Goal: Register for event/course: Sign up to attend an event or enroll in a course

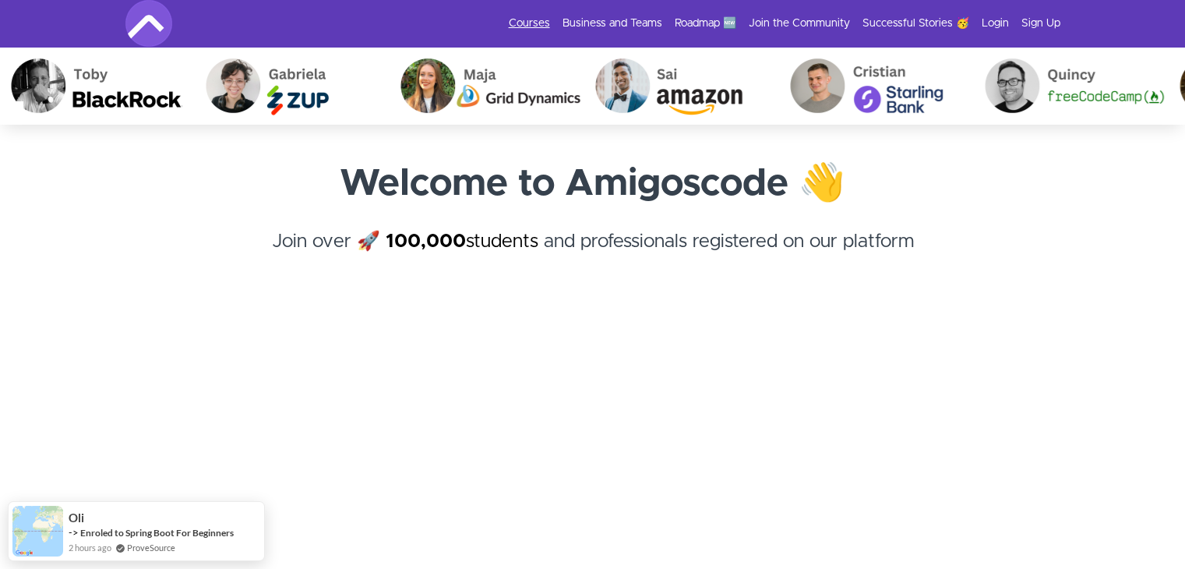
click at [534, 21] on link "Courses" at bounding box center [529, 24] width 41 height 16
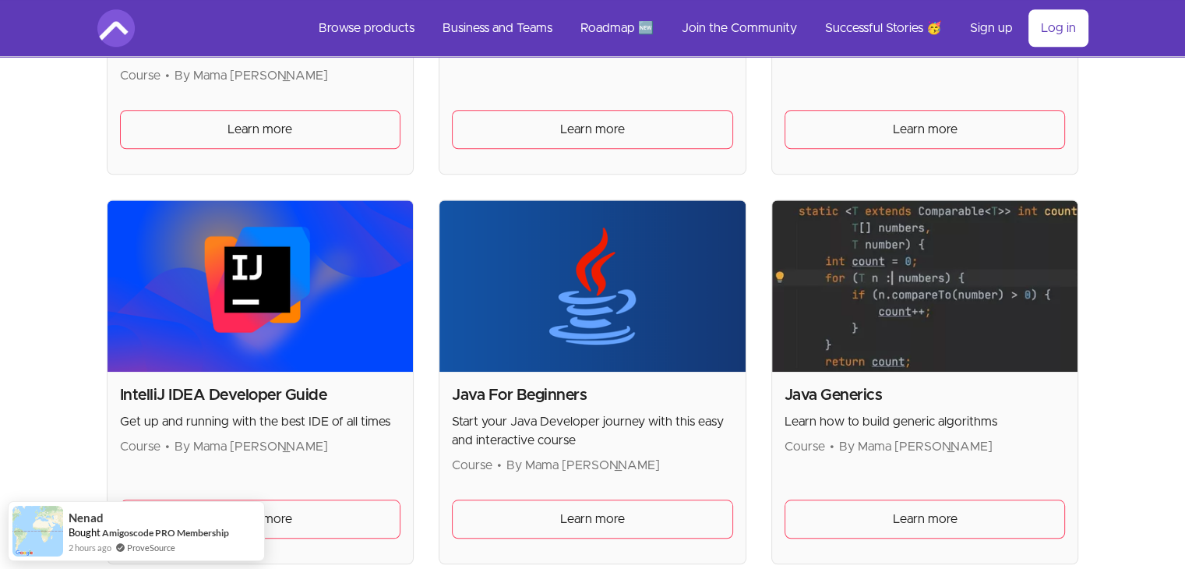
scroll to position [1482, 0]
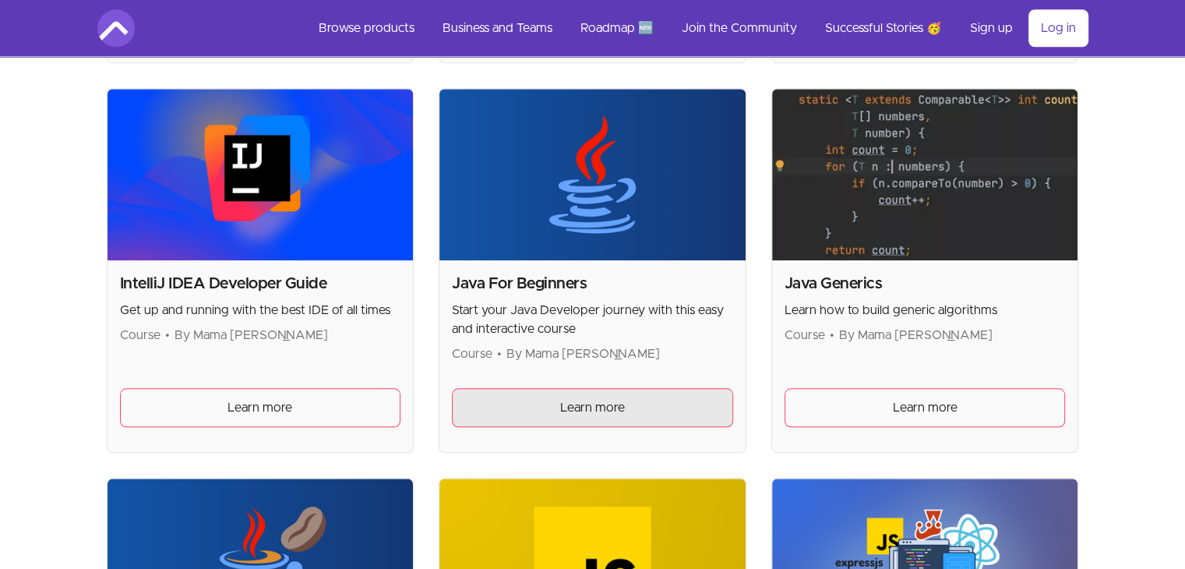
click at [572, 398] on span "Learn more" at bounding box center [592, 407] width 65 height 19
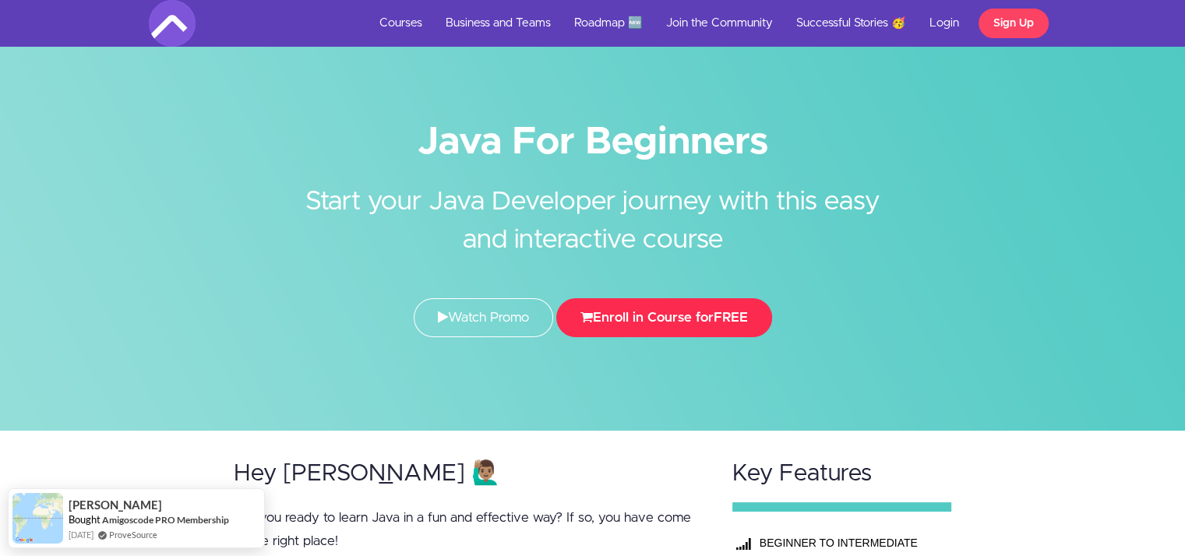
click at [684, 315] on button "Enroll in Course for FREE" at bounding box center [664, 317] width 216 height 39
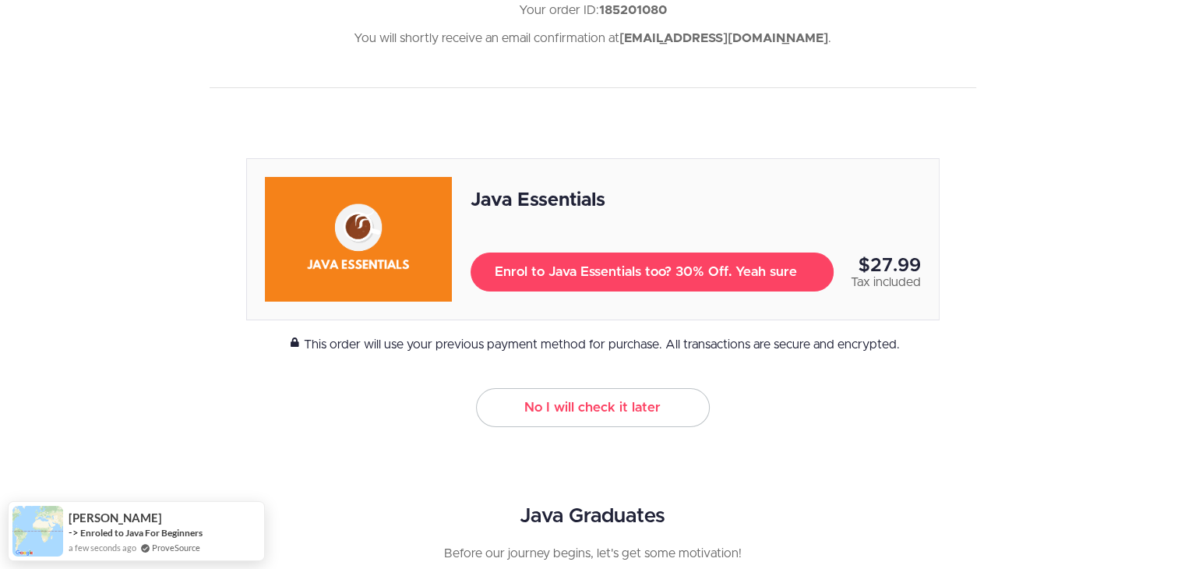
scroll to position [154, 0]
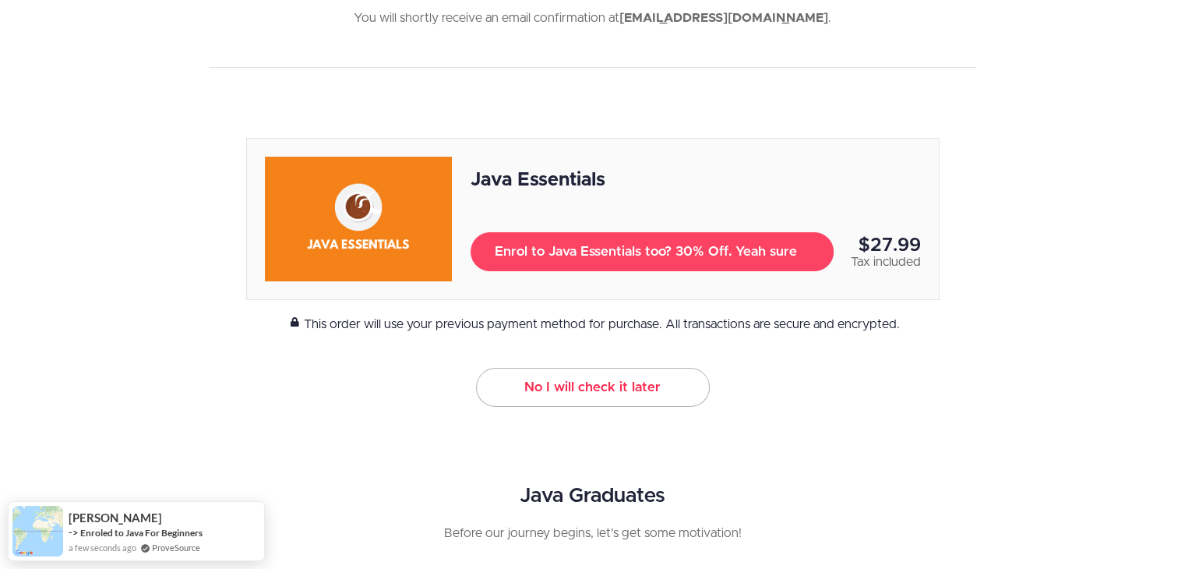
click at [611, 389] on link "No I will check it later" at bounding box center [593, 387] width 234 height 39
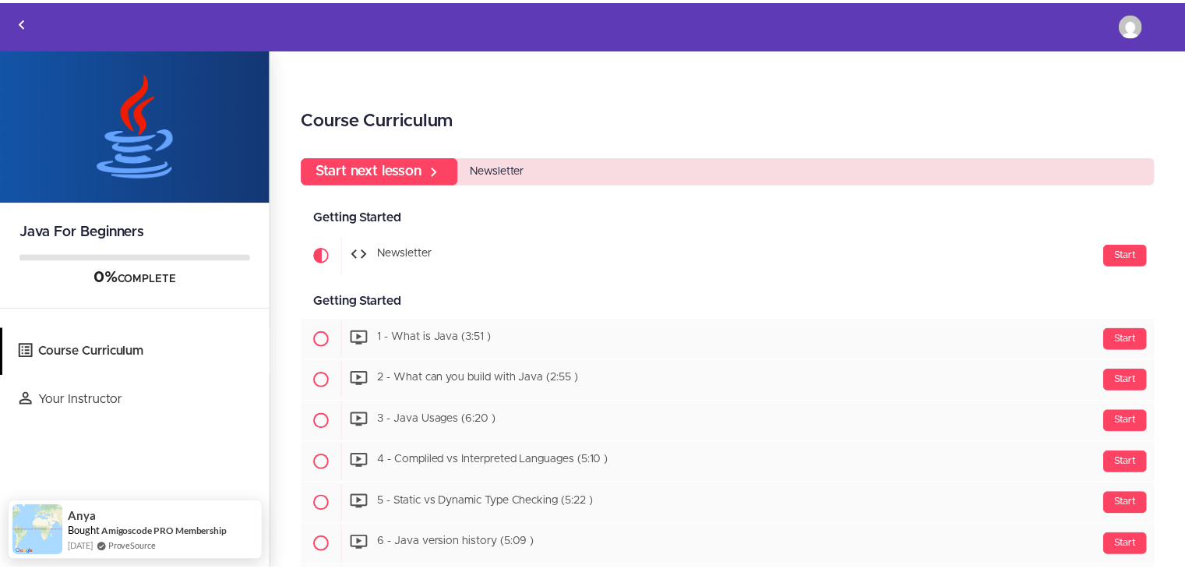
scroll to position [154, 0]
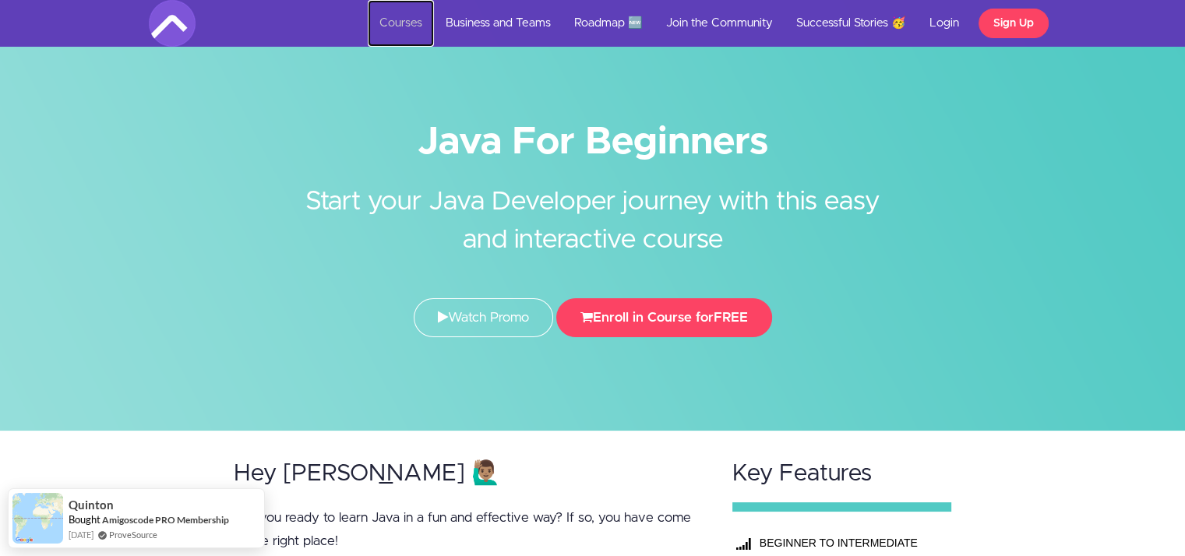
click at [395, 26] on link "Courses" at bounding box center [401, 23] width 66 height 47
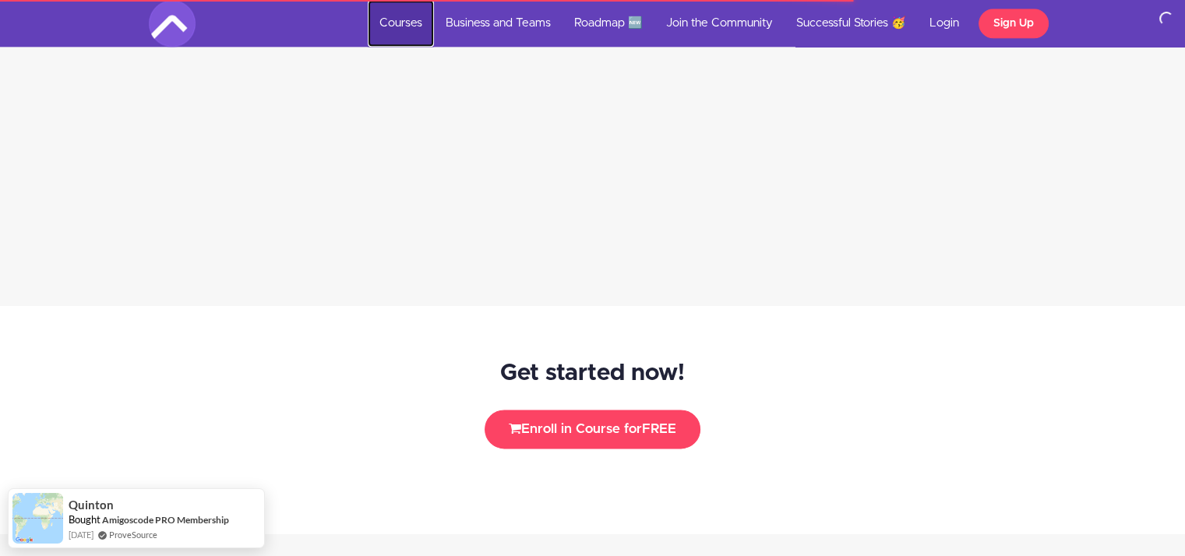
scroll to position [1900, 0]
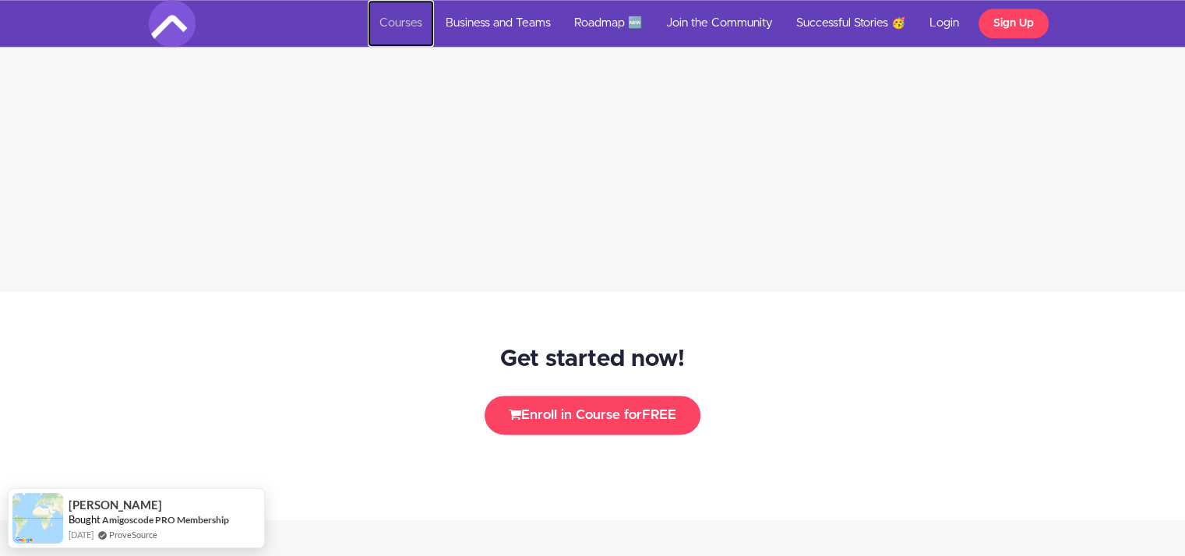
click at [395, 23] on link "Courses" at bounding box center [401, 23] width 66 height 47
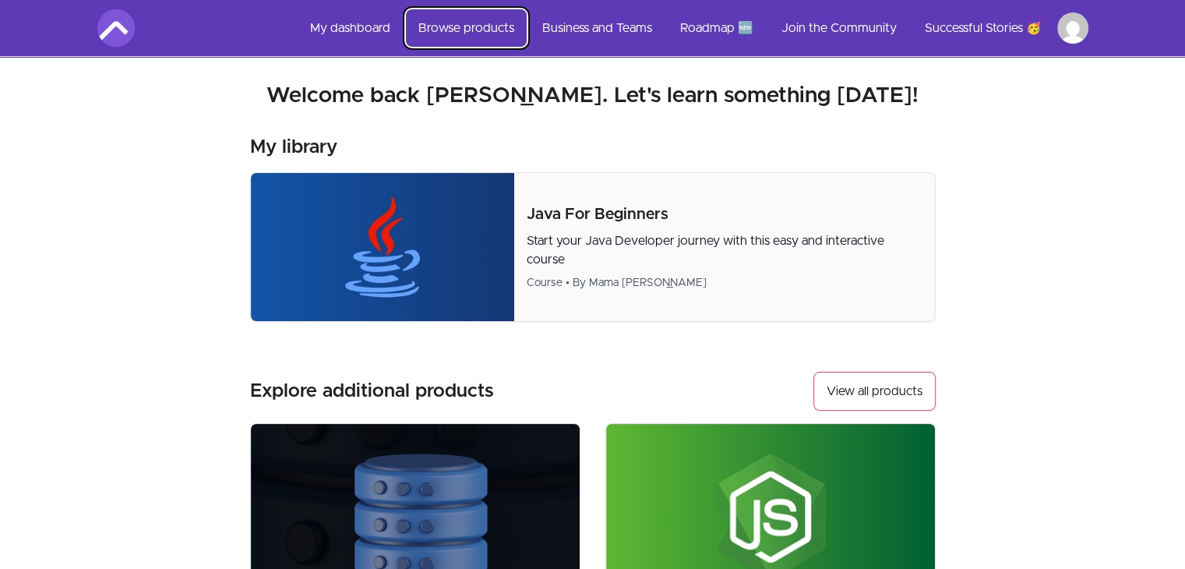
click at [456, 35] on link "Browse products" at bounding box center [466, 27] width 121 height 37
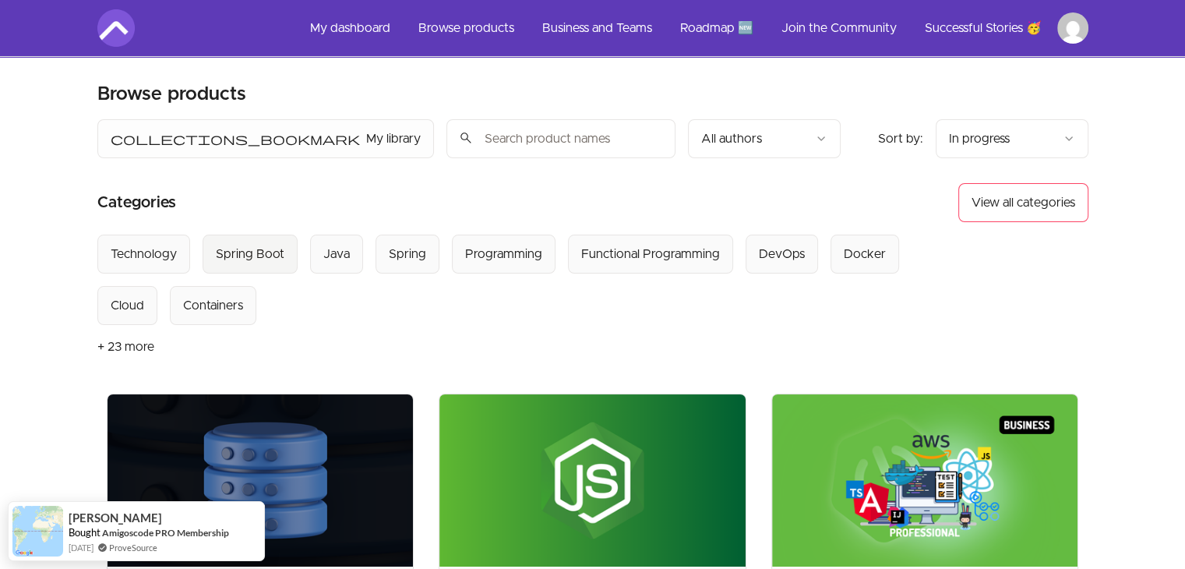
click at [259, 259] on div "Spring Boot" at bounding box center [250, 254] width 69 height 19
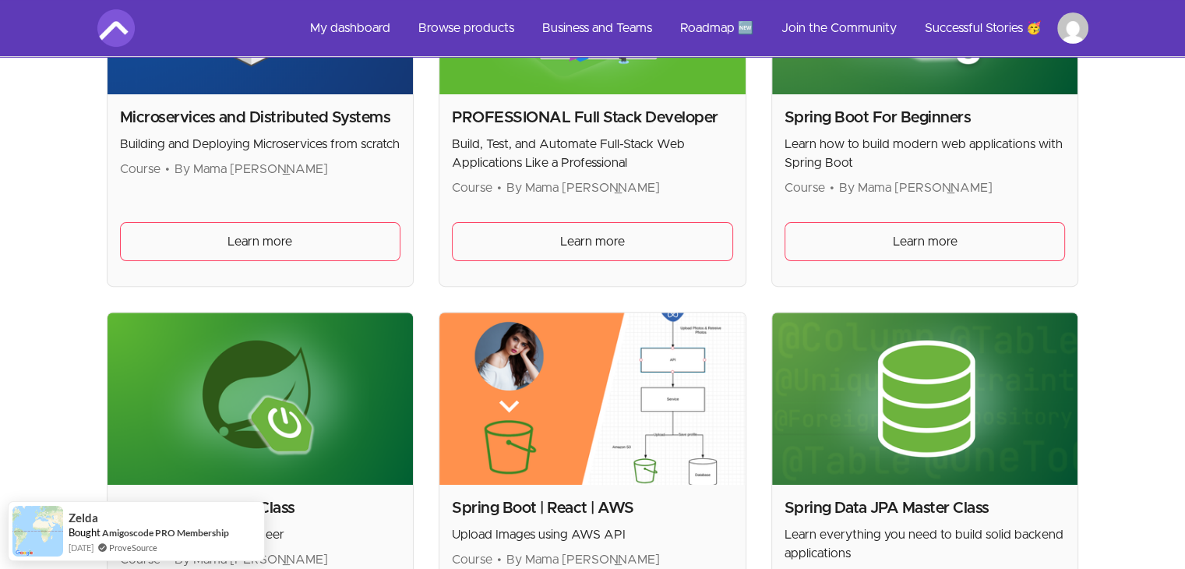
scroll to position [470, 0]
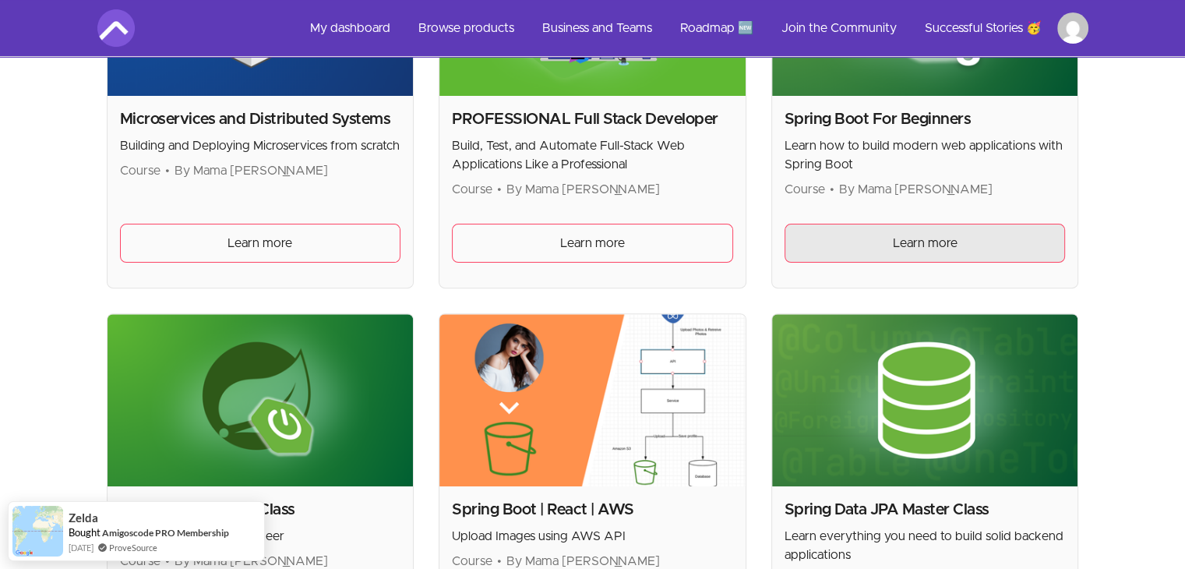
click at [899, 242] on span "Learn more" at bounding box center [924, 243] width 65 height 19
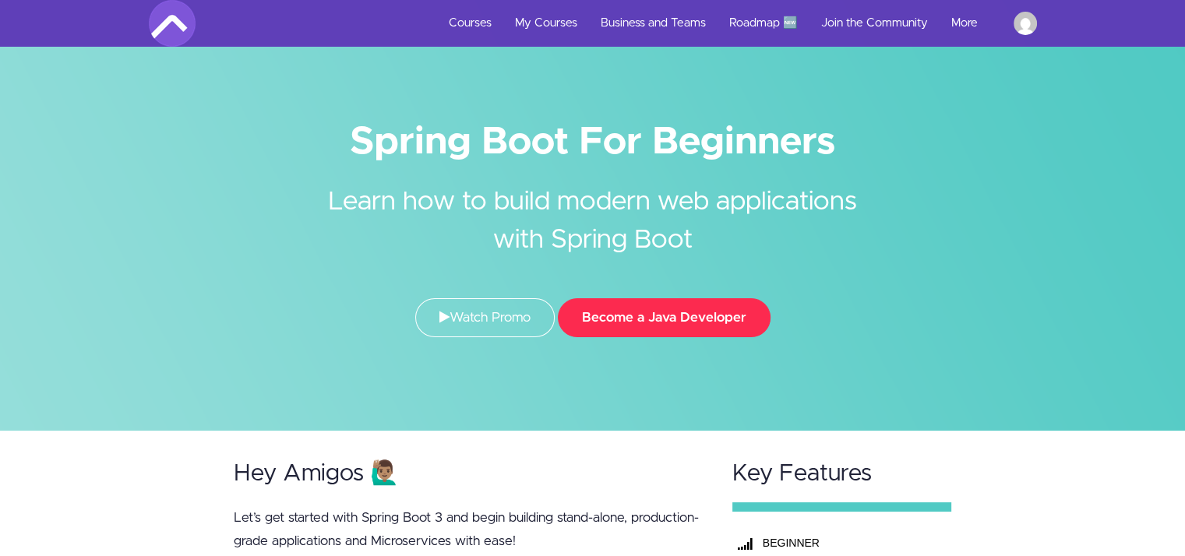
click at [656, 320] on button "Become a Java Developer" at bounding box center [664, 317] width 213 height 39
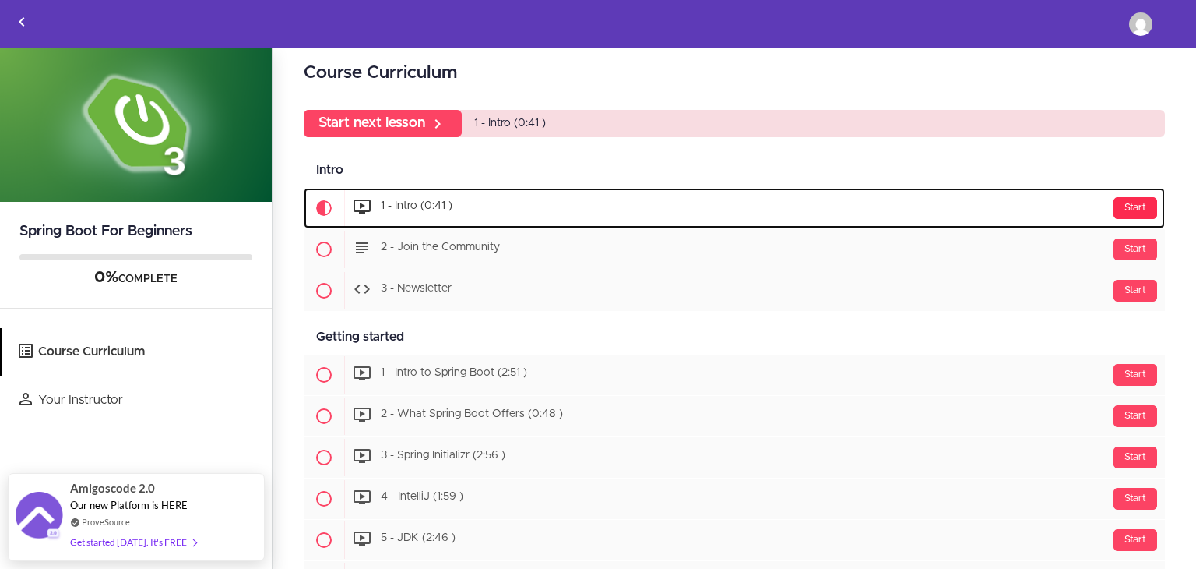
click at [1117, 207] on div "Start" at bounding box center [1136, 208] width 44 height 22
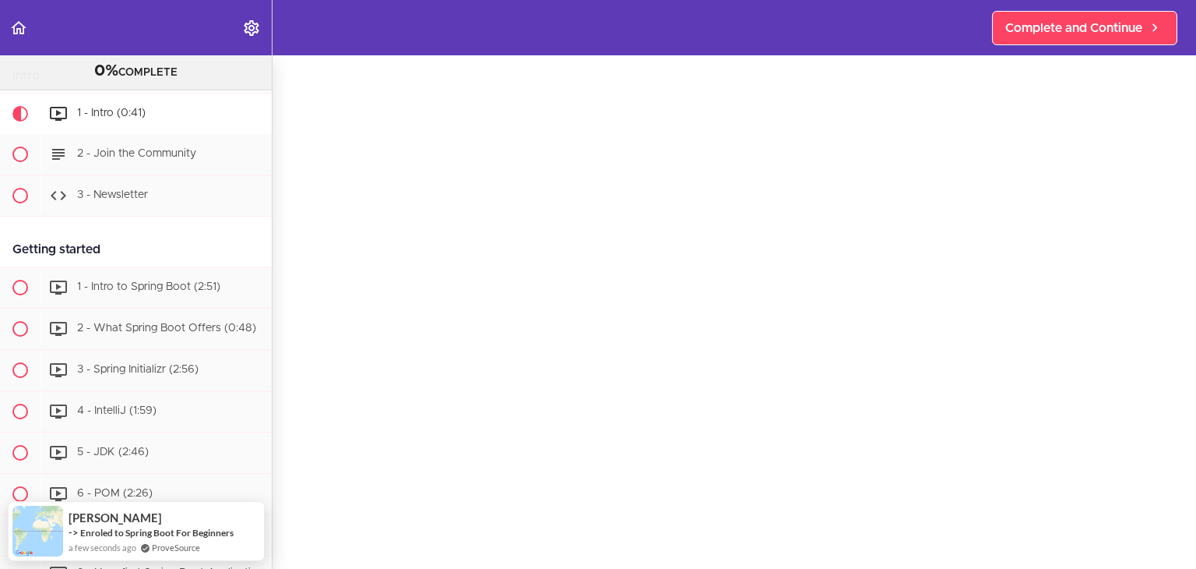
scroll to position [62, 0]
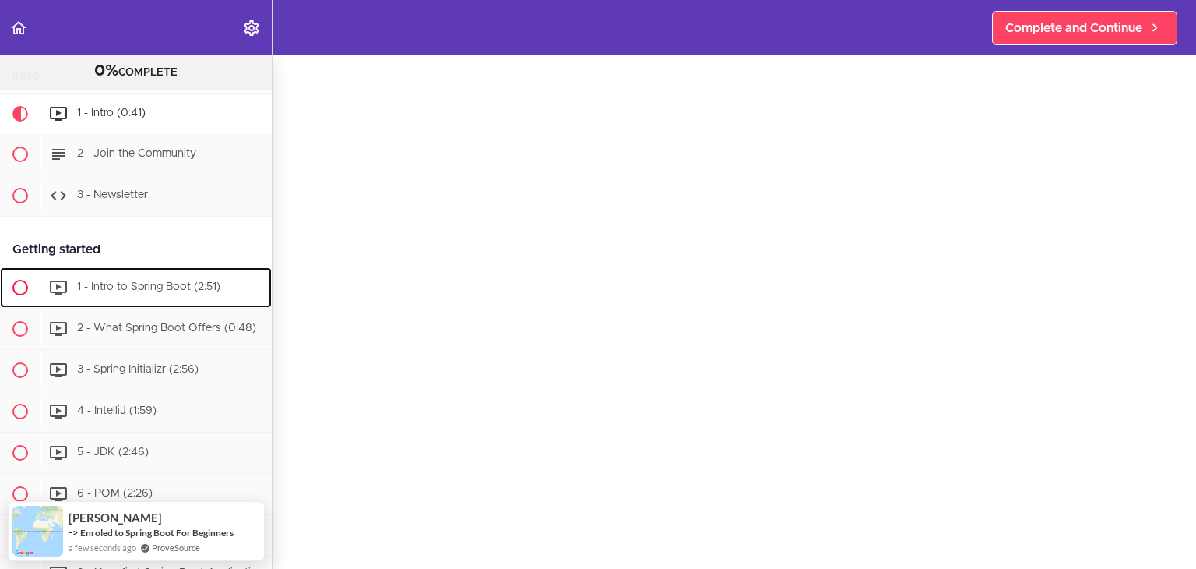
click at [133, 283] on span "1 - Intro to Spring Boot (2:51)" at bounding box center [148, 286] width 143 height 11
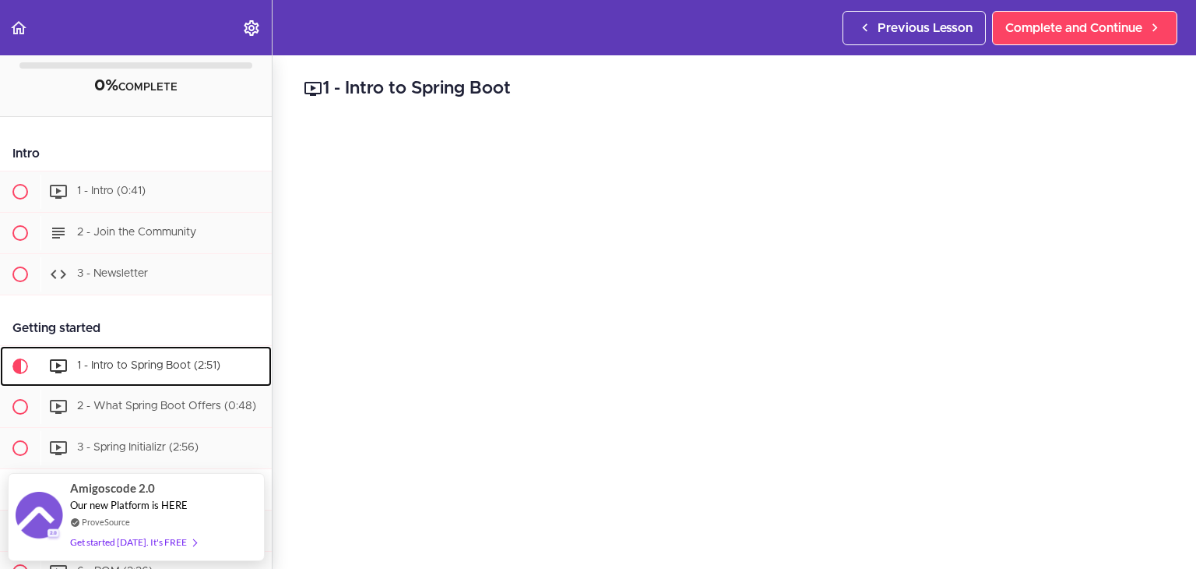
scroll to position [17, 0]
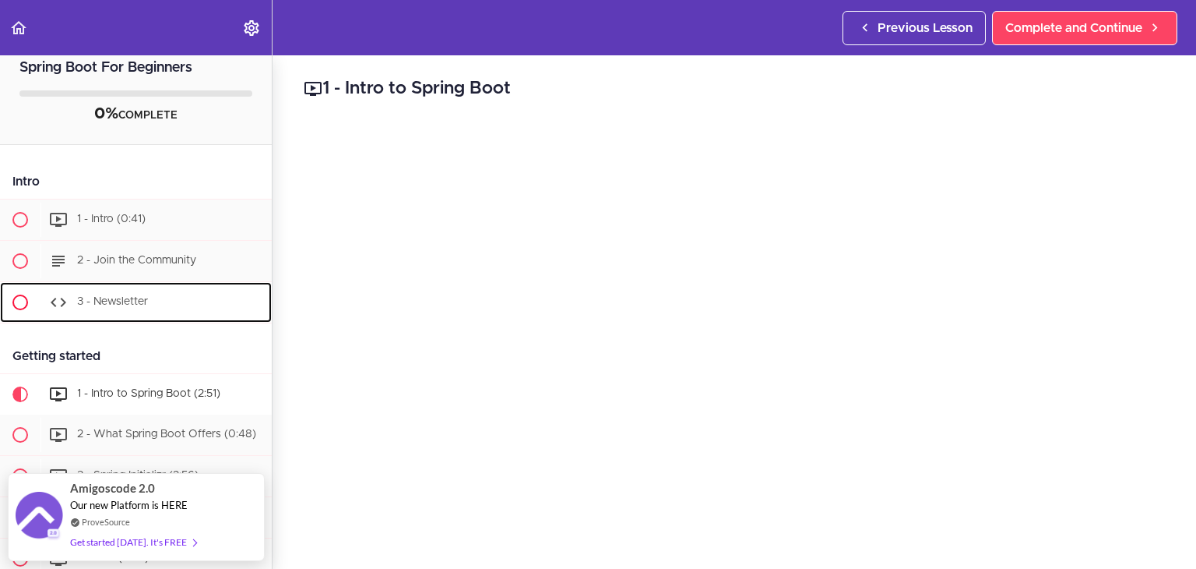
click at [86, 296] on span "3 - Newsletter" at bounding box center [112, 301] width 71 height 11
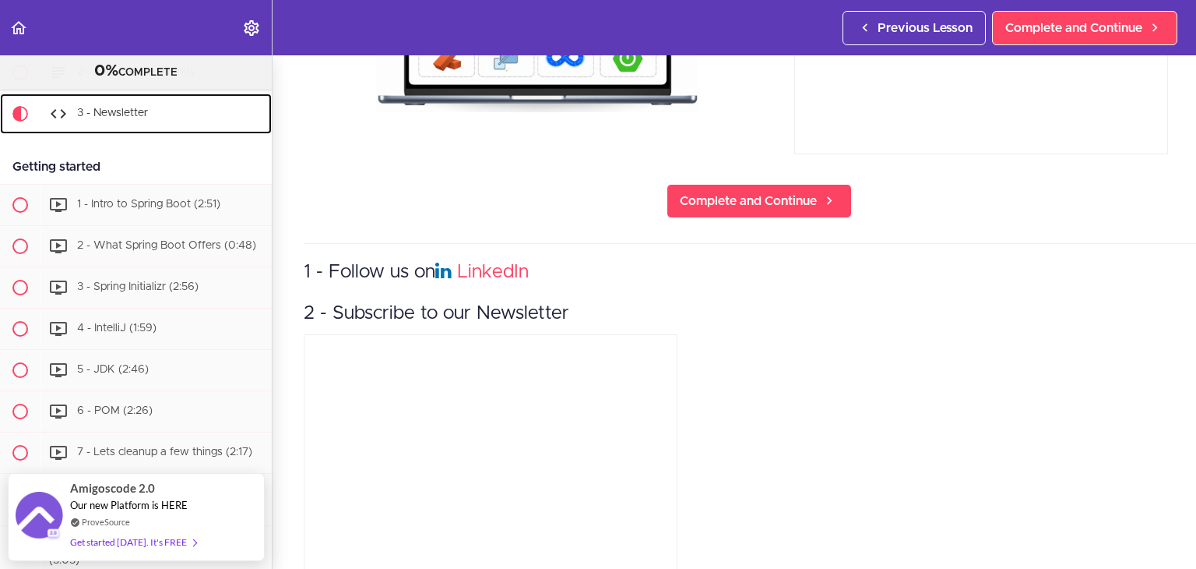
scroll to position [336, 0]
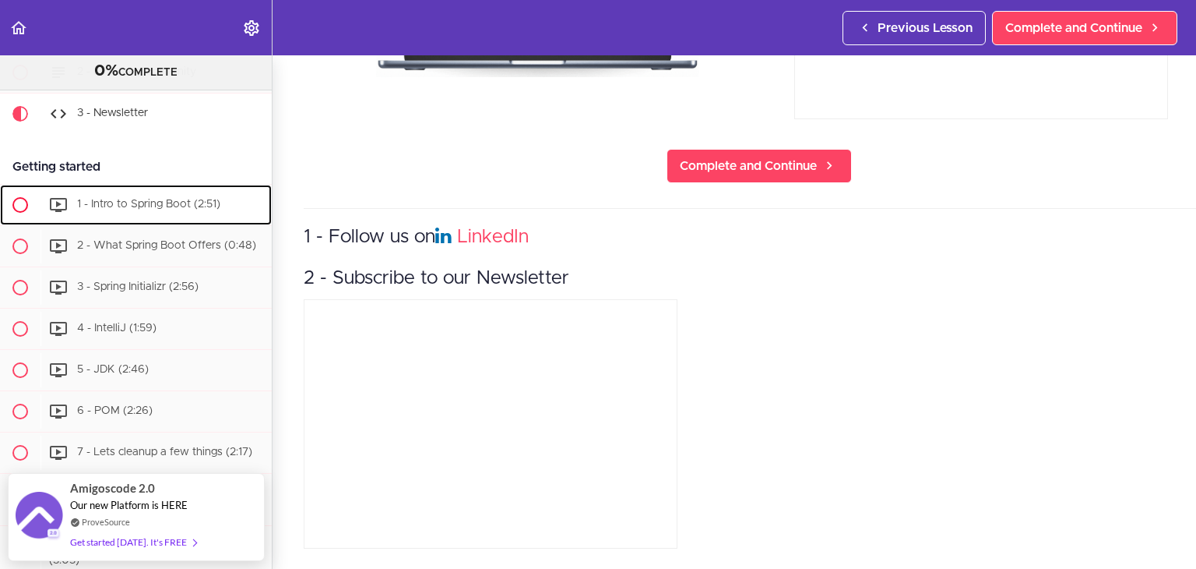
click at [149, 205] on span "1 - Intro to Spring Boot (2:51)" at bounding box center [148, 204] width 143 height 11
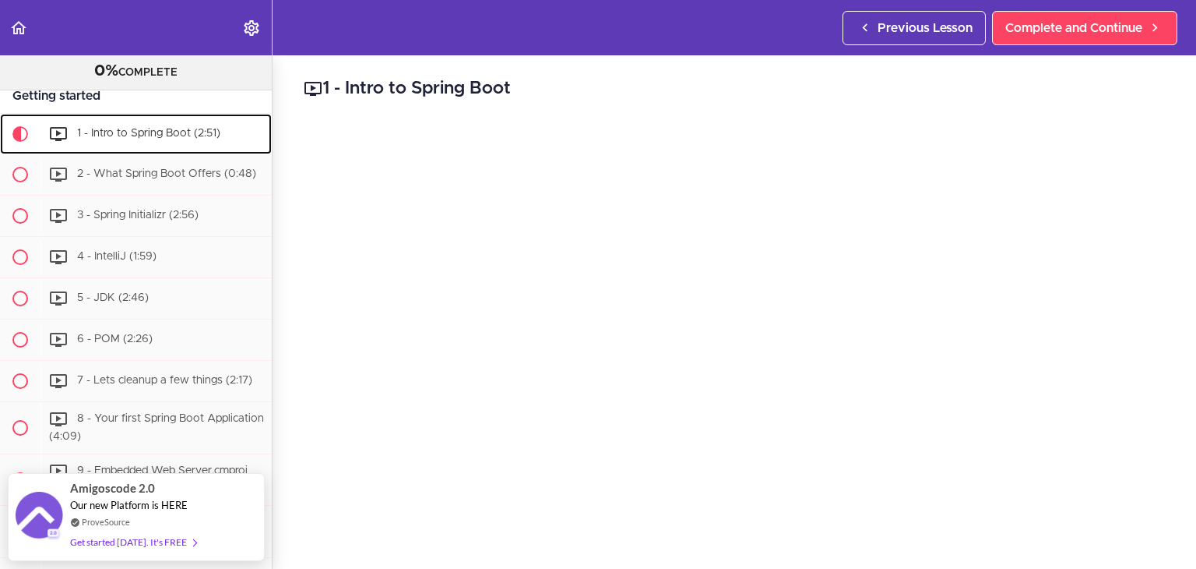
scroll to position [70, 0]
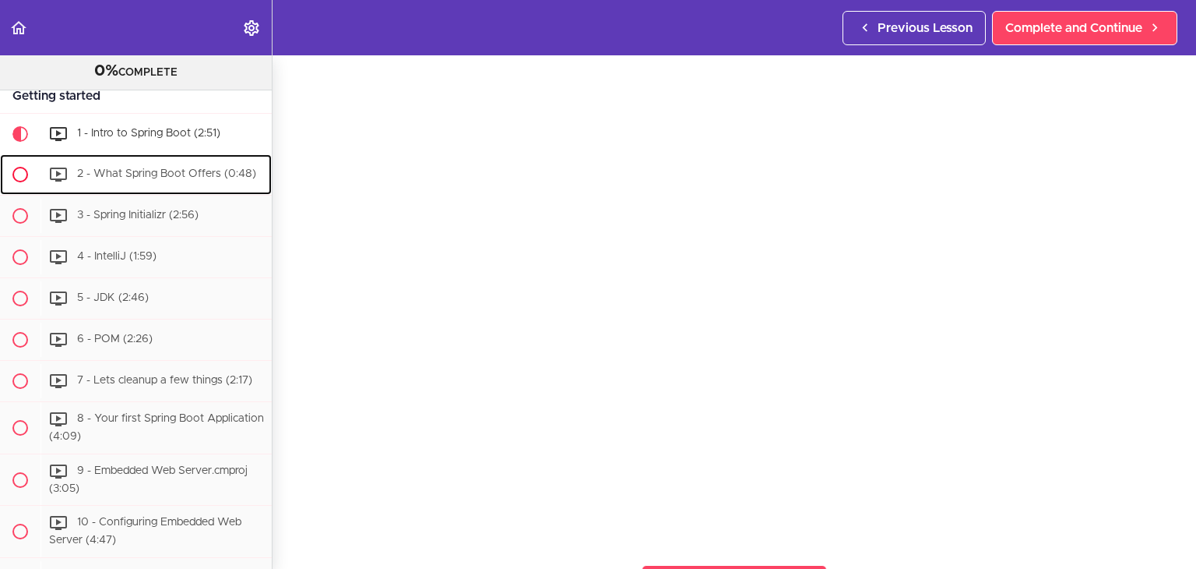
click at [174, 168] on span "2 - What Spring Boot Offers (0:48)" at bounding box center [166, 173] width 179 height 11
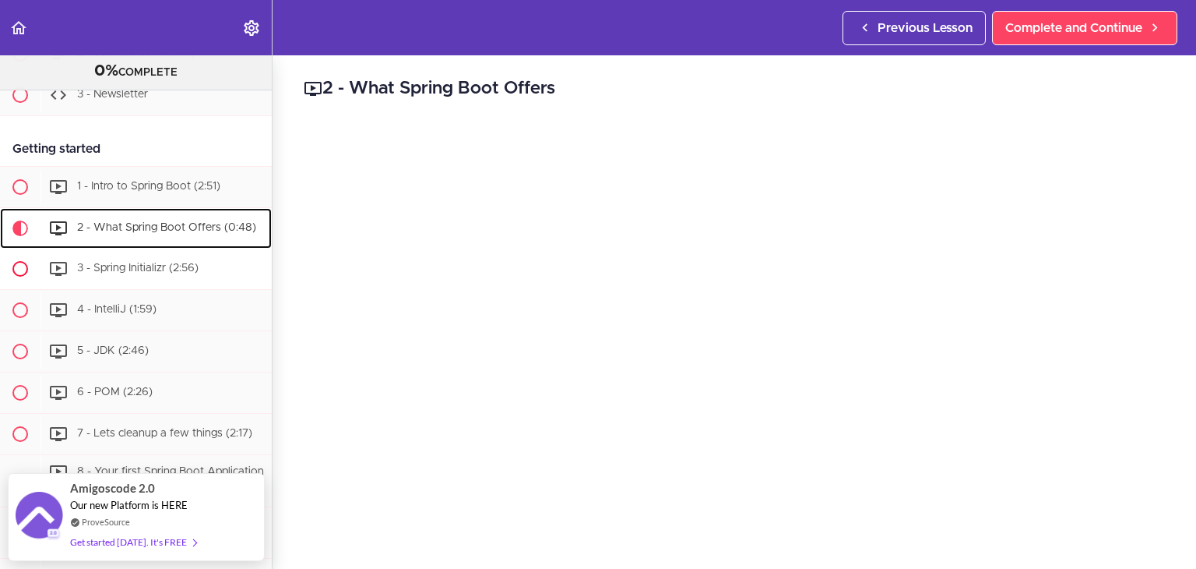
scroll to position [203, 0]
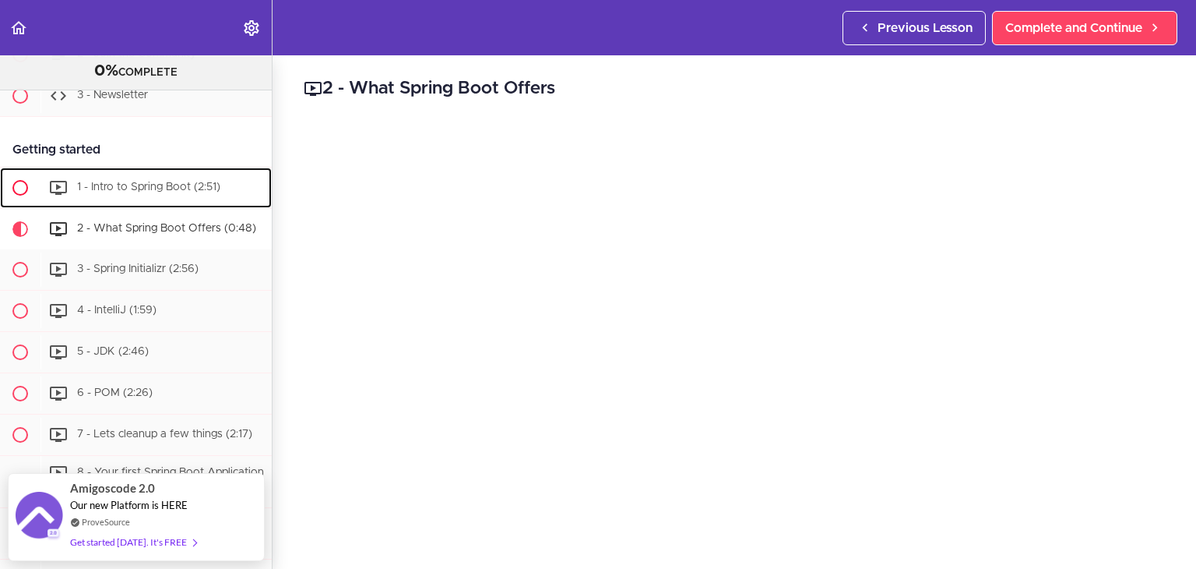
click at [19, 185] on span at bounding box center [20, 188] width 16 height 16
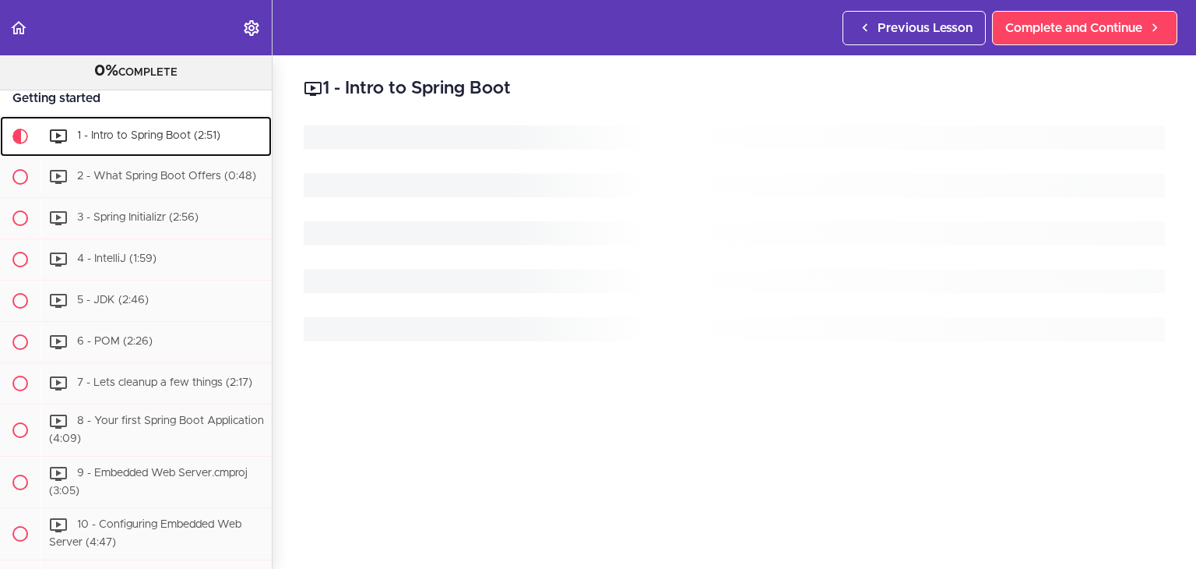
scroll to position [257, 0]
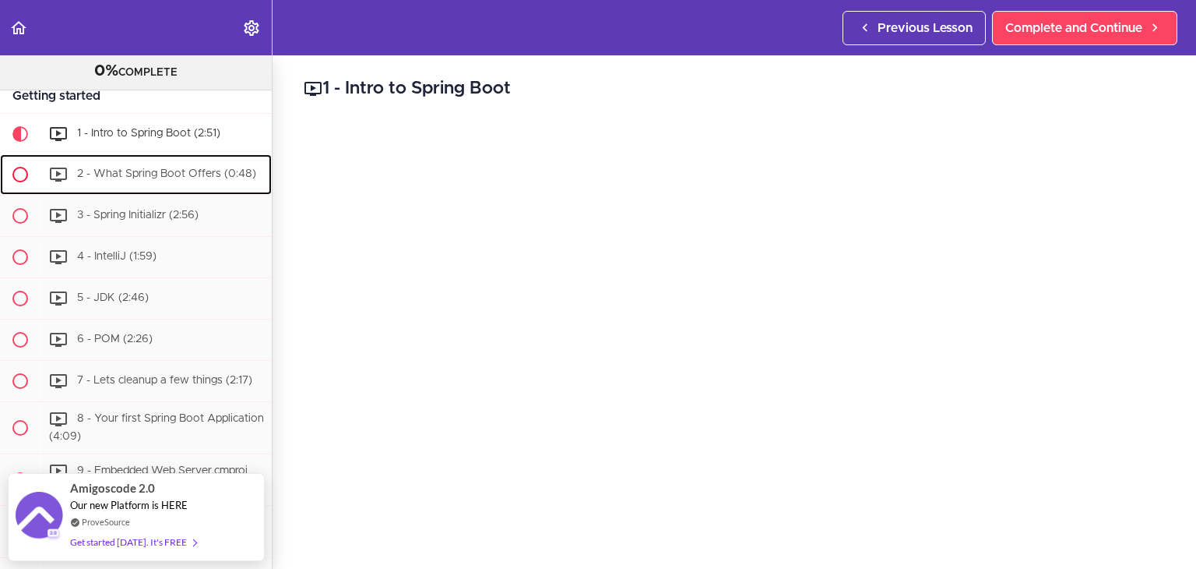
click at [25, 172] on span at bounding box center [20, 175] width 16 height 16
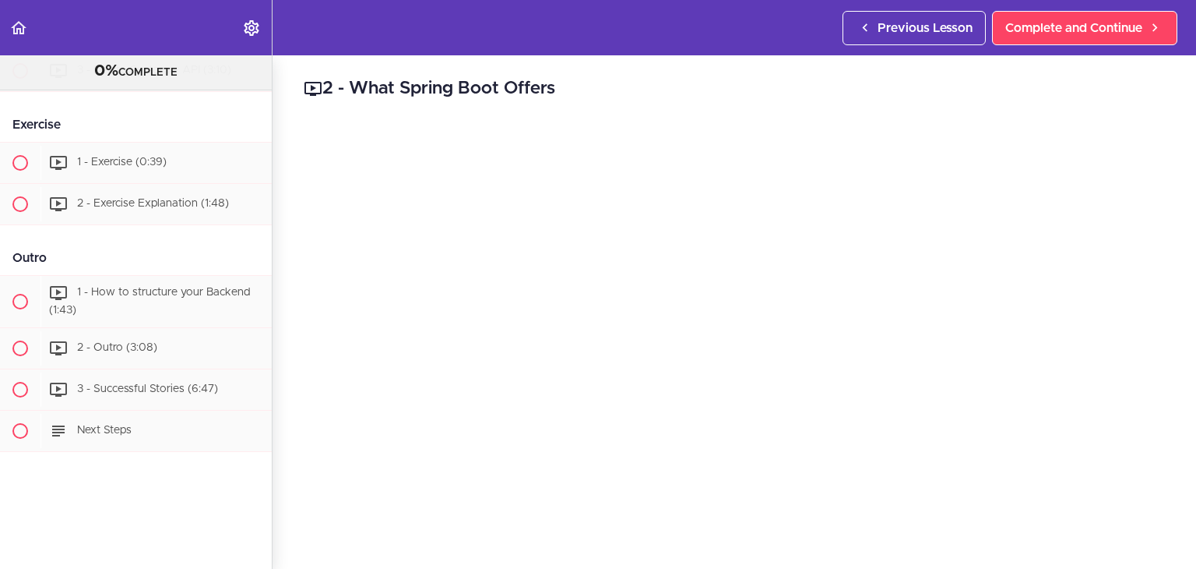
scroll to position [233, 0]
